Goal: Transaction & Acquisition: Download file/media

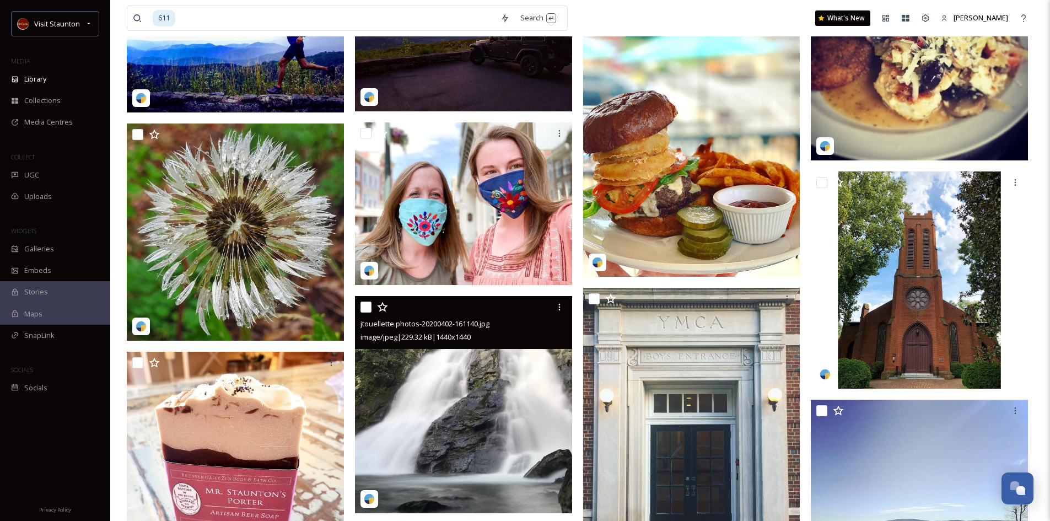
scroll to position [1985, 0]
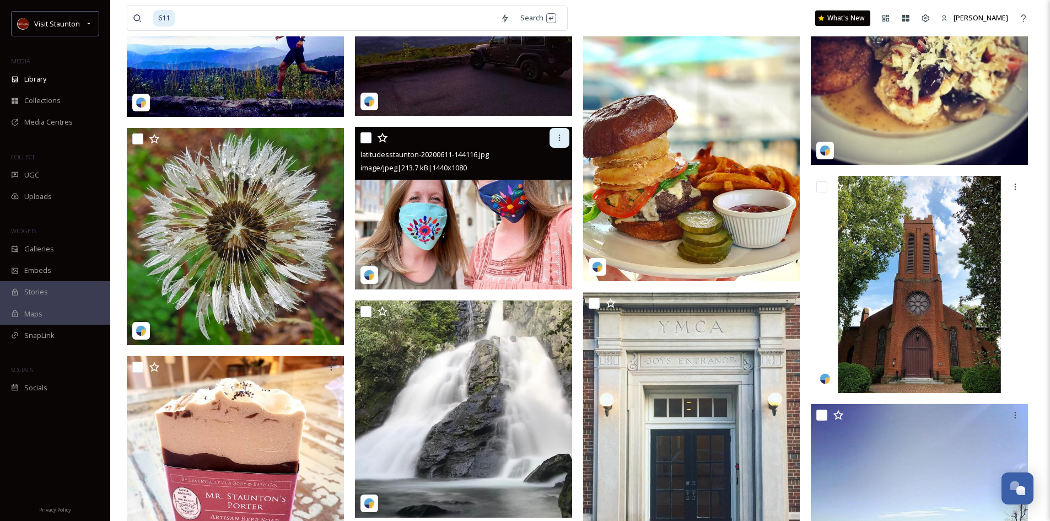
click at [556, 142] on div at bounding box center [560, 138] width 20 height 20
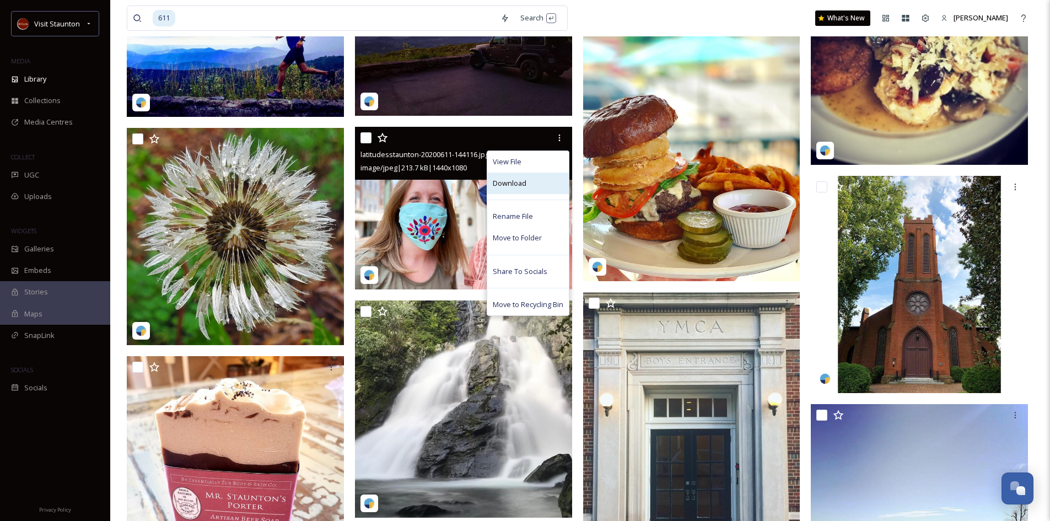
click at [509, 185] on span "Download" at bounding box center [510, 183] width 34 height 10
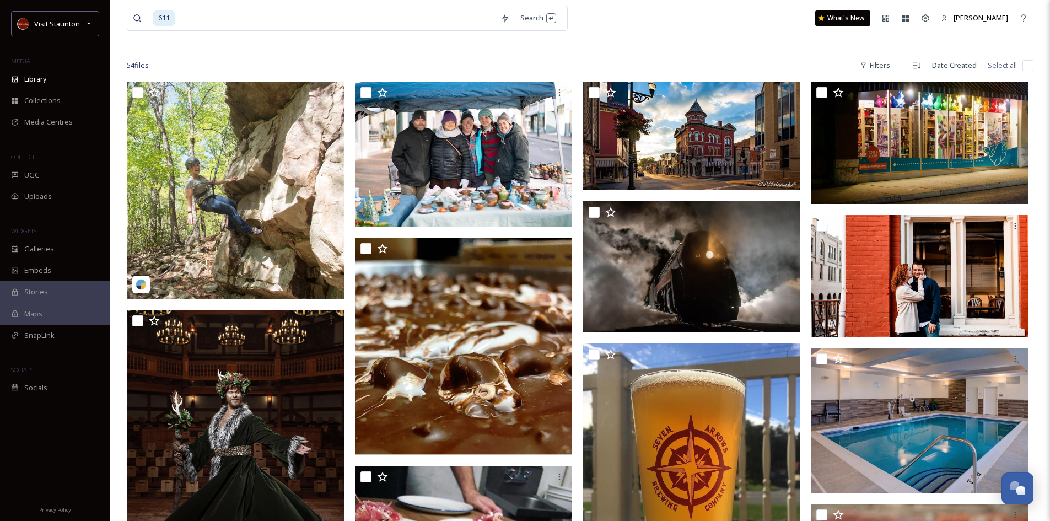
scroll to position [0, 0]
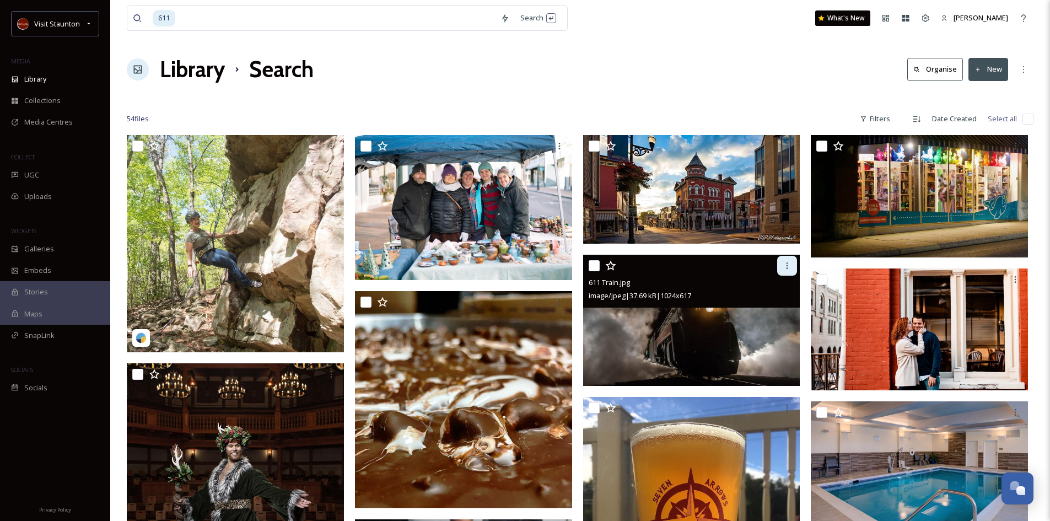
click at [782, 265] on div at bounding box center [787, 266] width 20 height 20
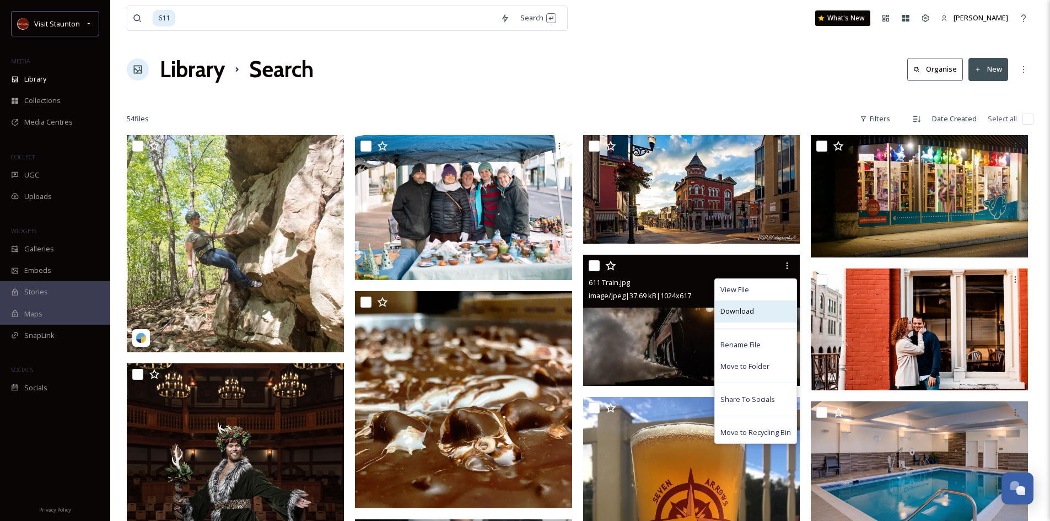
click at [723, 313] on span "Download" at bounding box center [738, 311] width 34 height 10
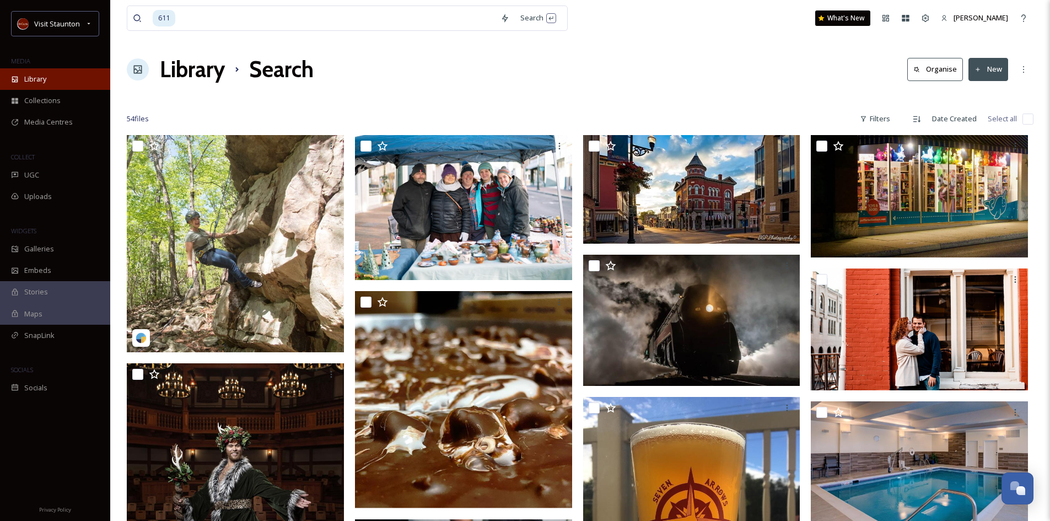
click at [42, 81] on span "Library" at bounding box center [35, 79] width 22 height 10
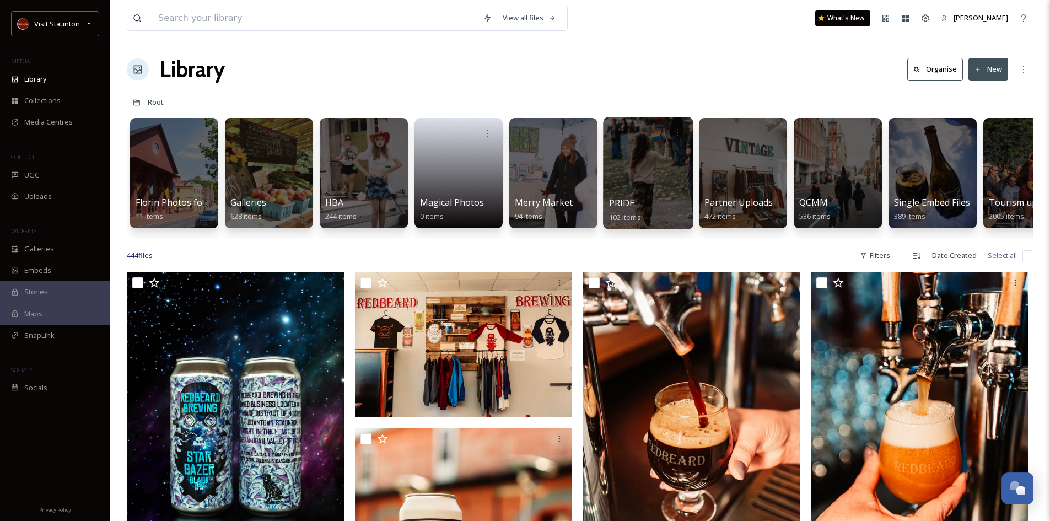
click at [650, 167] on div at bounding box center [648, 173] width 90 height 112
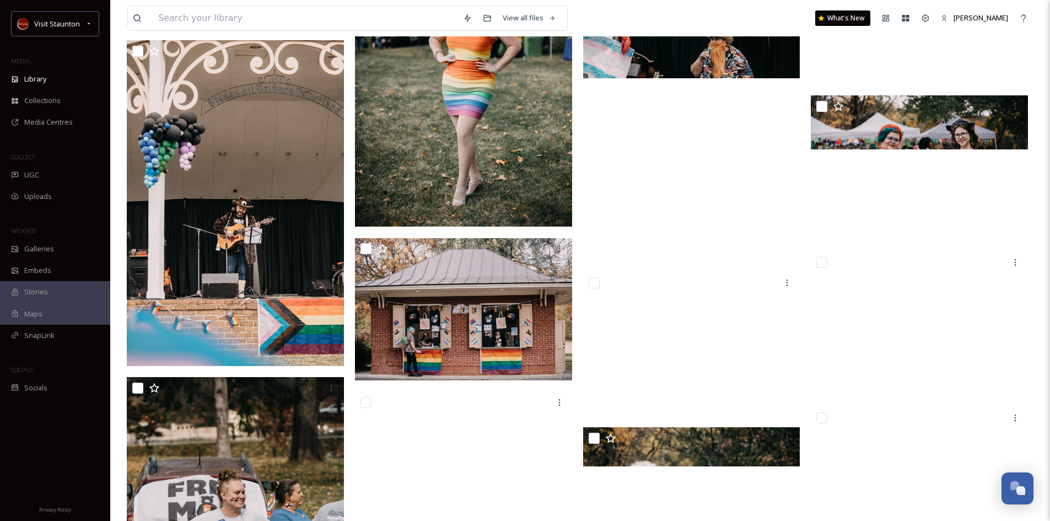
scroll to position [1871, 0]
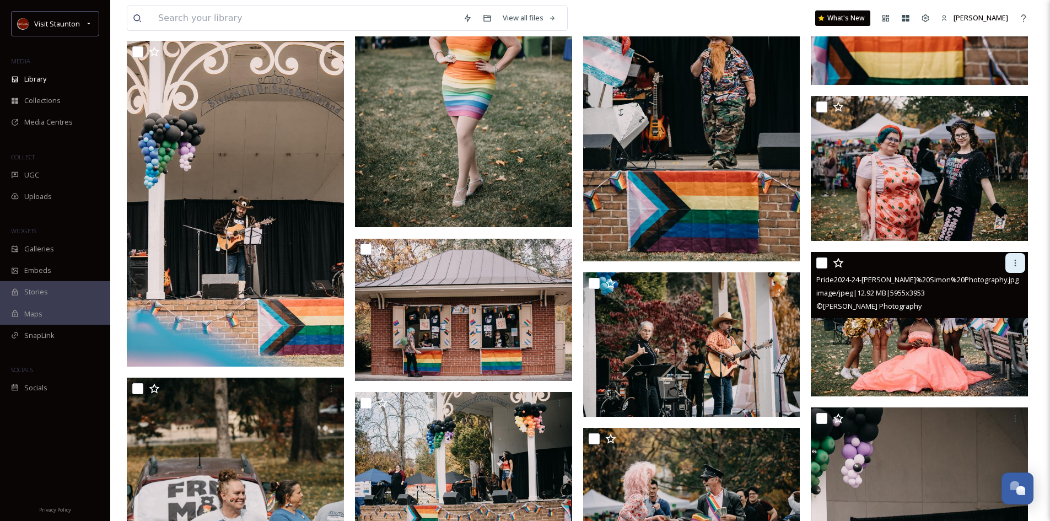
click at [1017, 262] on icon at bounding box center [1015, 263] width 9 height 9
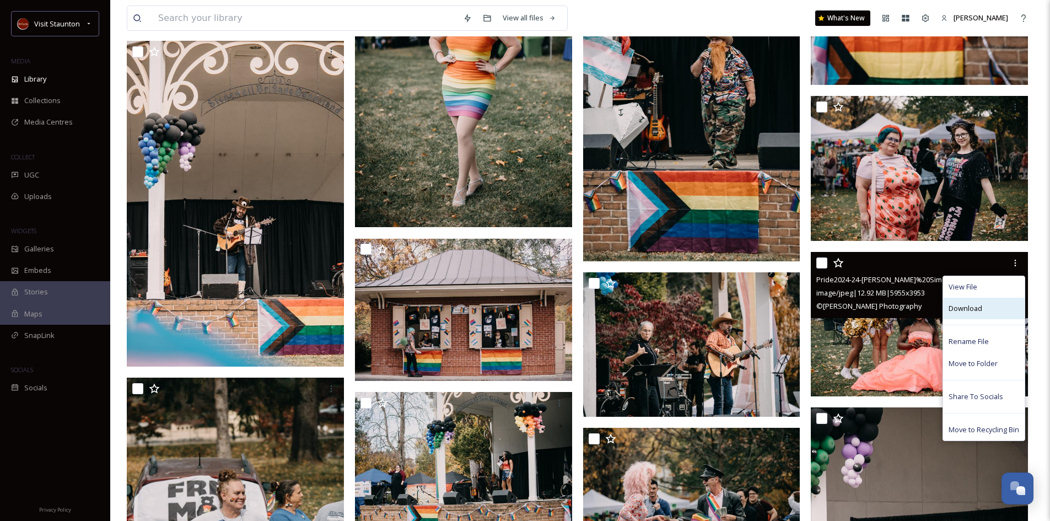
click at [968, 305] on span "Download" at bounding box center [966, 308] width 34 height 10
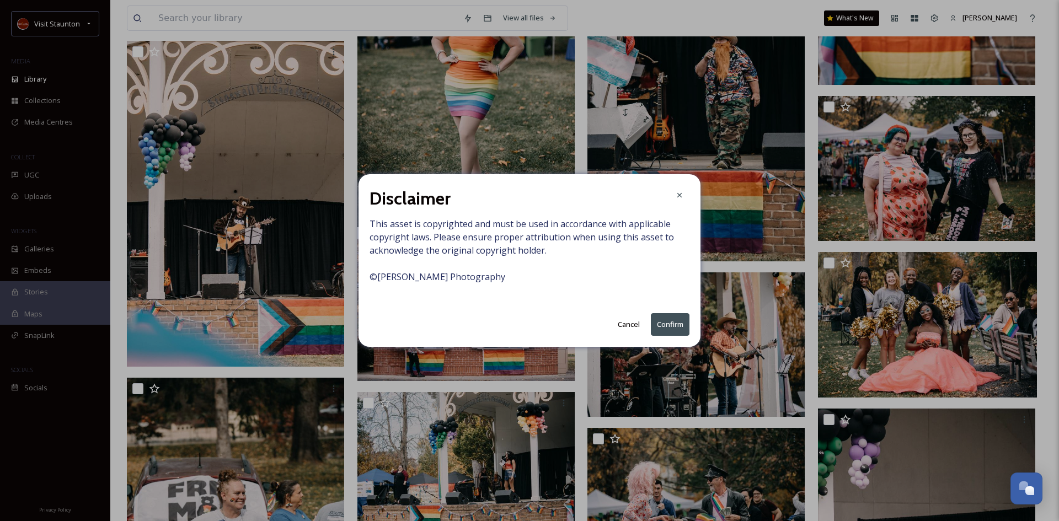
click at [672, 325] on button "Confirm" at bounding box center [670, 324] width 39 height 23
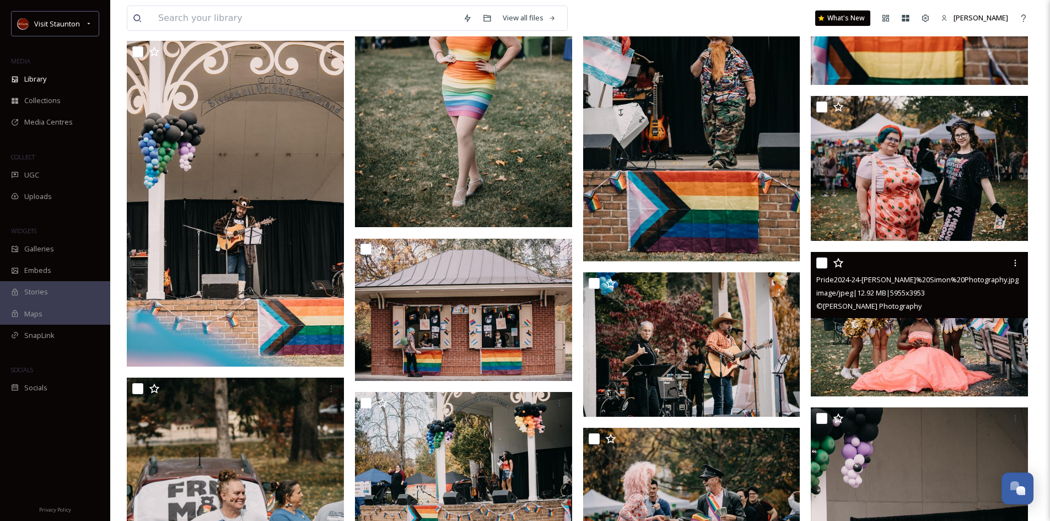
click at [940, 332] on img at bounding box center [919, 324] width 217 height 144
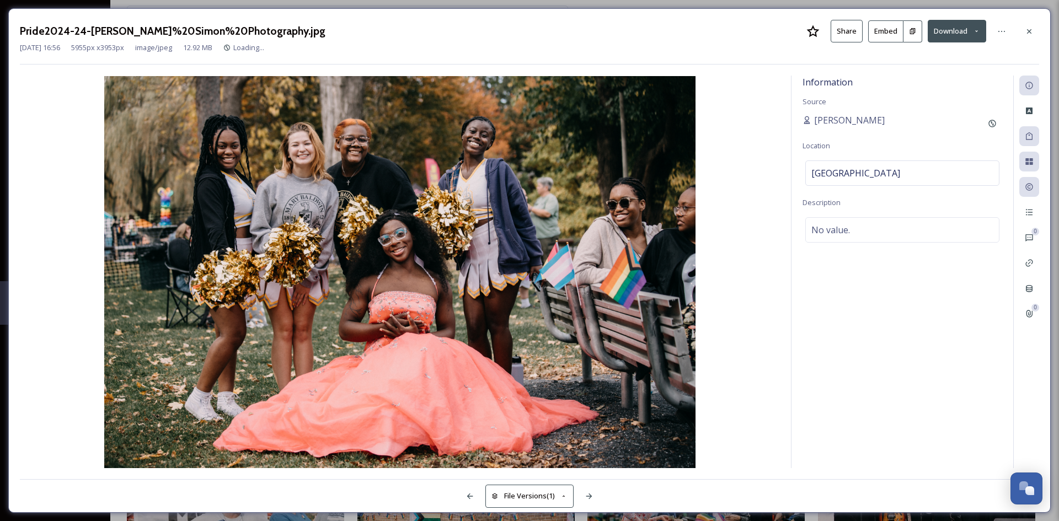
click at [950, 31] on button "Download" at bounding box center [956, 31] width 58 height 23
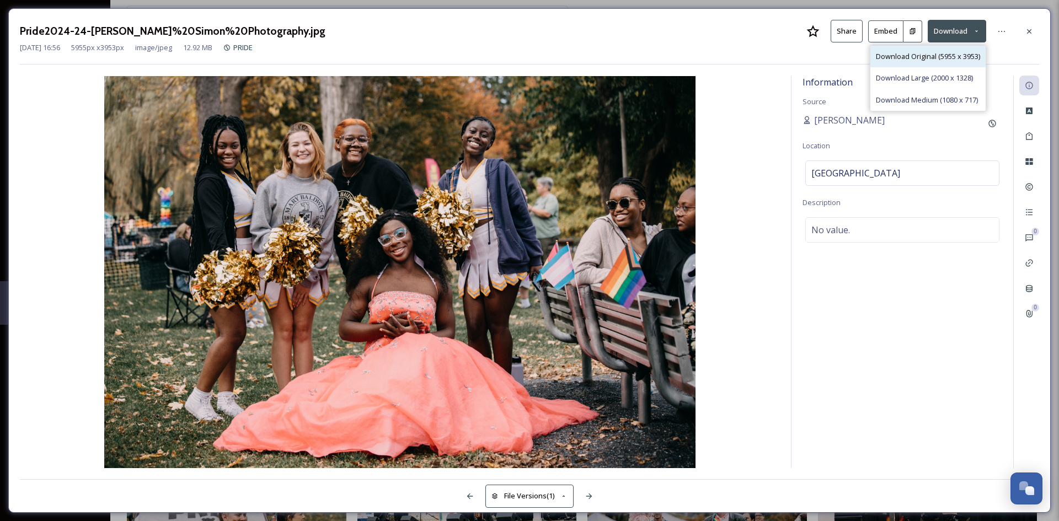
click at [906, 54] on span "Download Original (5955 x 3953)" at bounding box center [928, 56] width 104 height 10
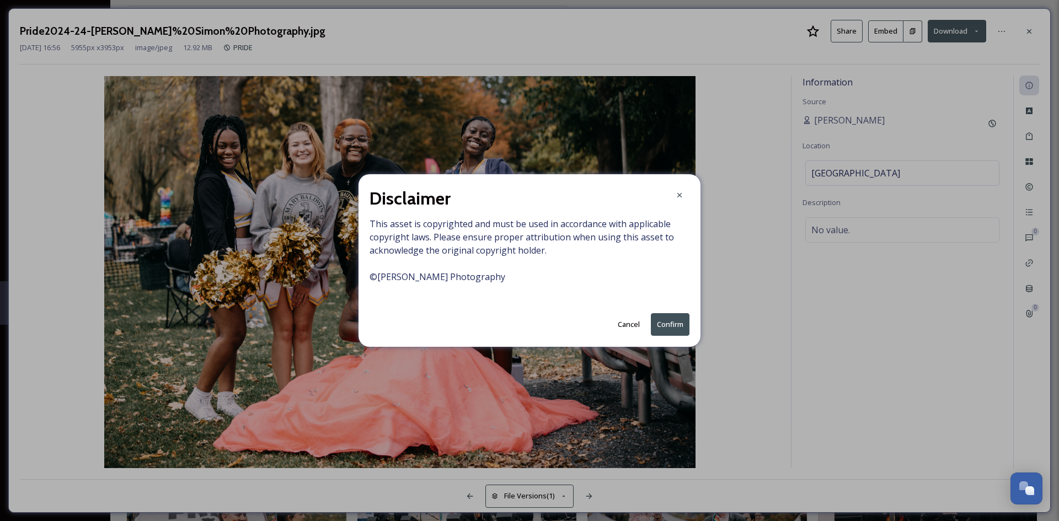
click at [667, 323] on button "Confirm" at bounding box center [670, 324] width 39 height 23
